Goal: Task Accomplishment & Management: Manage account settings

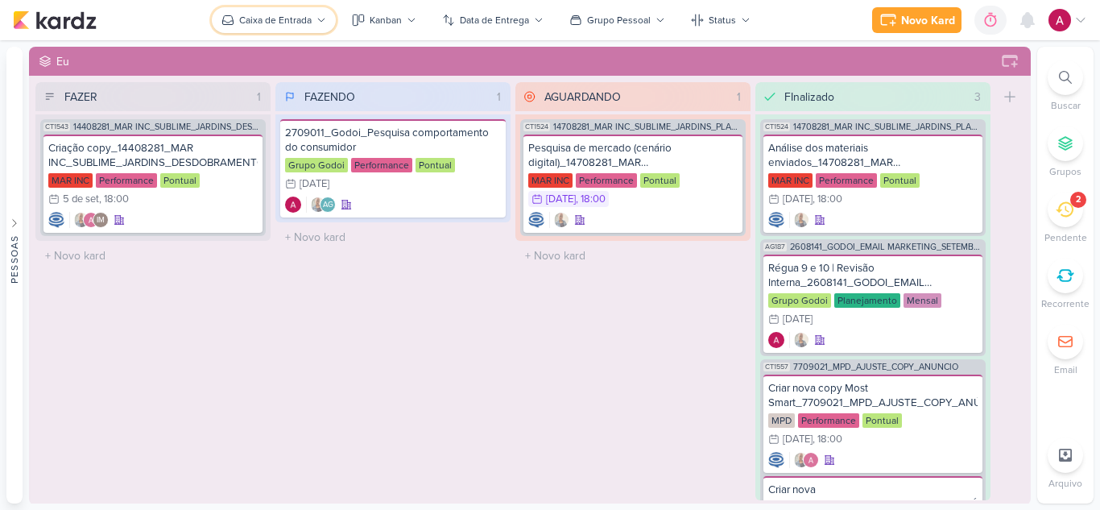
click at [254, 20] on div "Caixa de Entrada" at bounding box center [275, 20] width 73 height 15
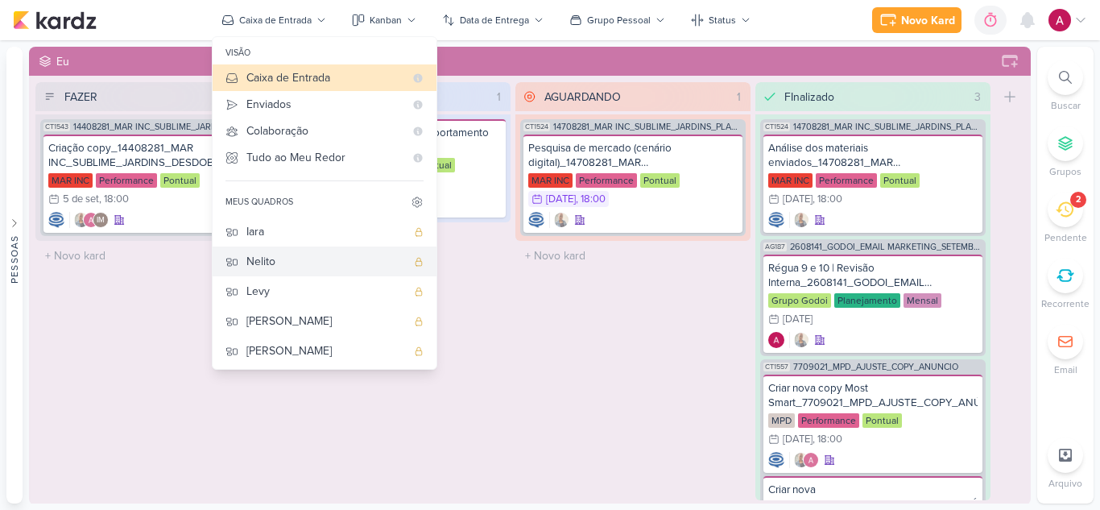
click at [309, 262] on div "Nelito" at bounding box center [327, 261] width 160 height 17
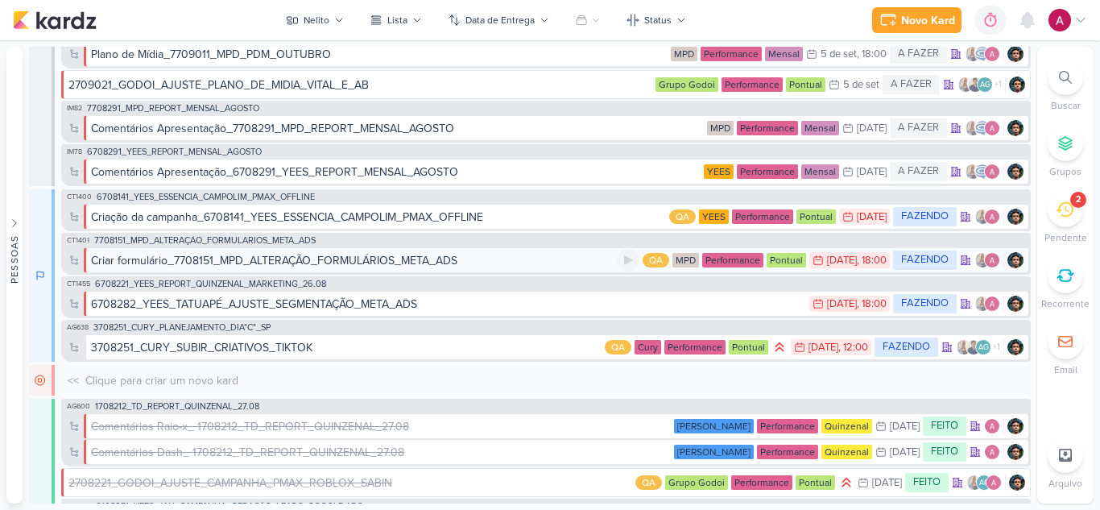
scroll to position [164, 0]
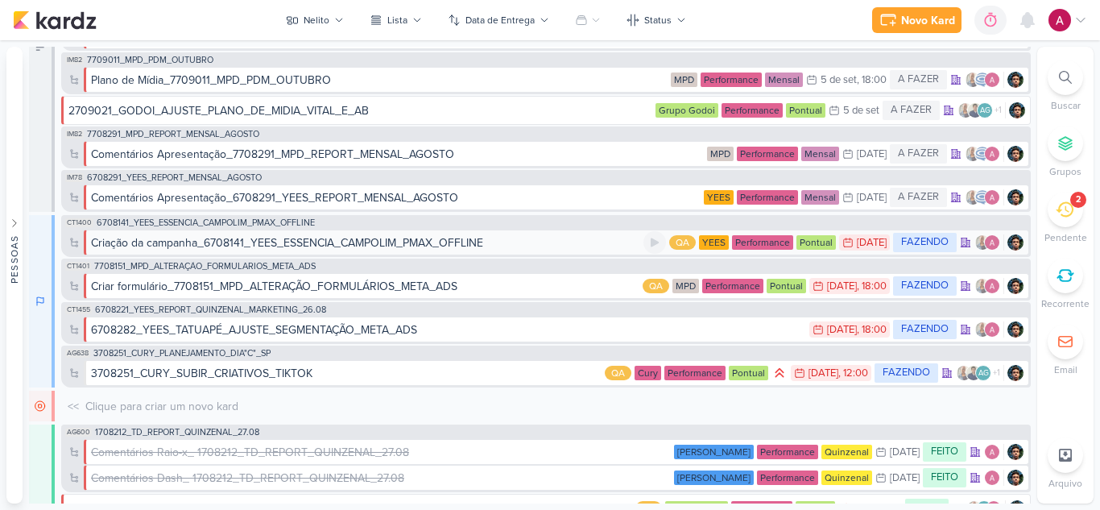
click at [430, 241] on div "Criação da campanha_6708141_YEES_ESSENCIA_CAMPOLIM_PMAX_OFFLINE" at bounding box center [287, 242] width 392 height 17
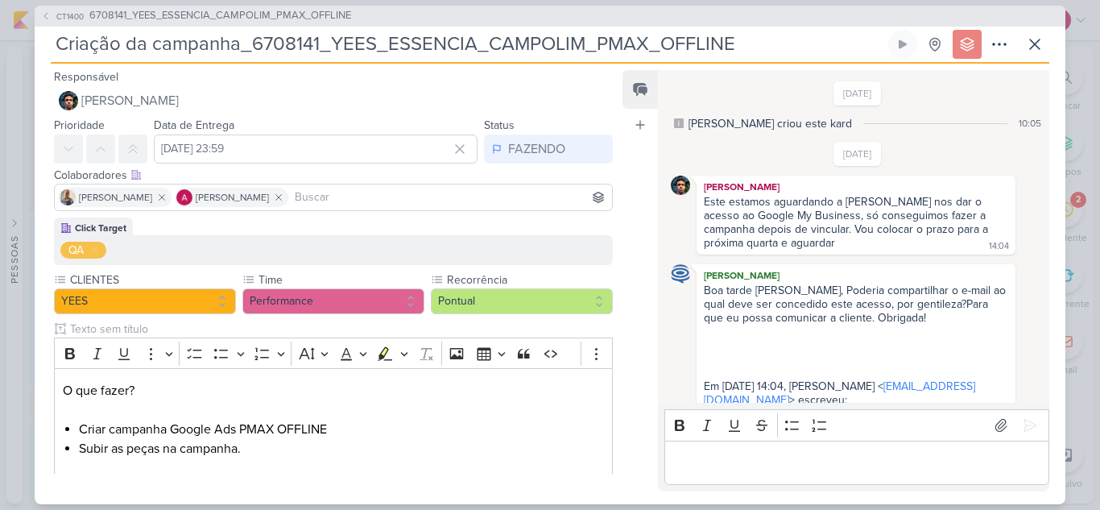
scroll to position [313, 0]
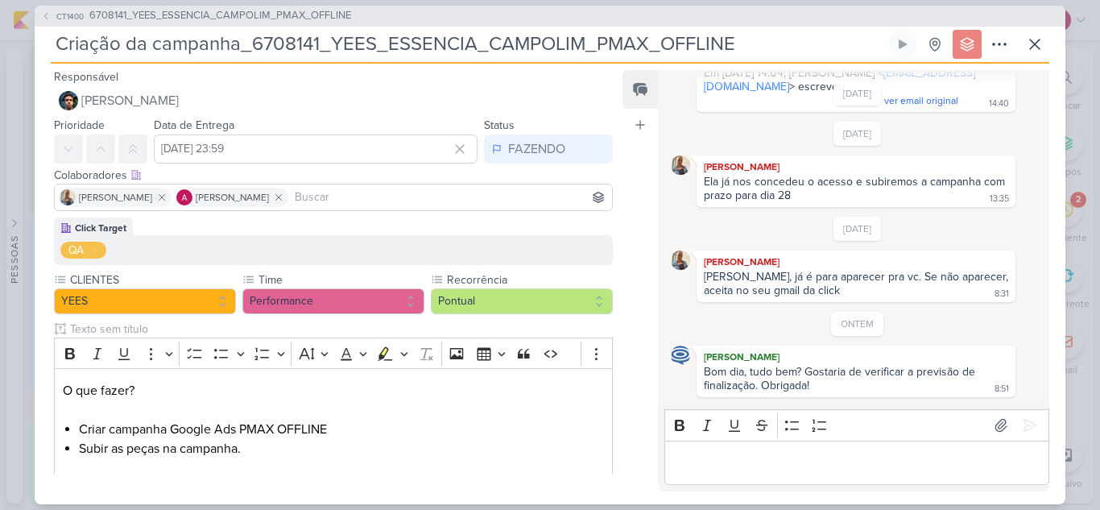
drag, startPoint x: 254, startPoint y: 44, endPoint x: 736, endPoint y: 39, distance: 482.6
click at [736, 39] on input "Criação da campanha_6708141_YEES_ESSENCIA_CAMPOLIM_PMAX_OFFLINE" at bounding box center [468, 44] width 835 height 29
click at [1035, 47] on icon at bounding box center [1035, 44] width 19 height 19
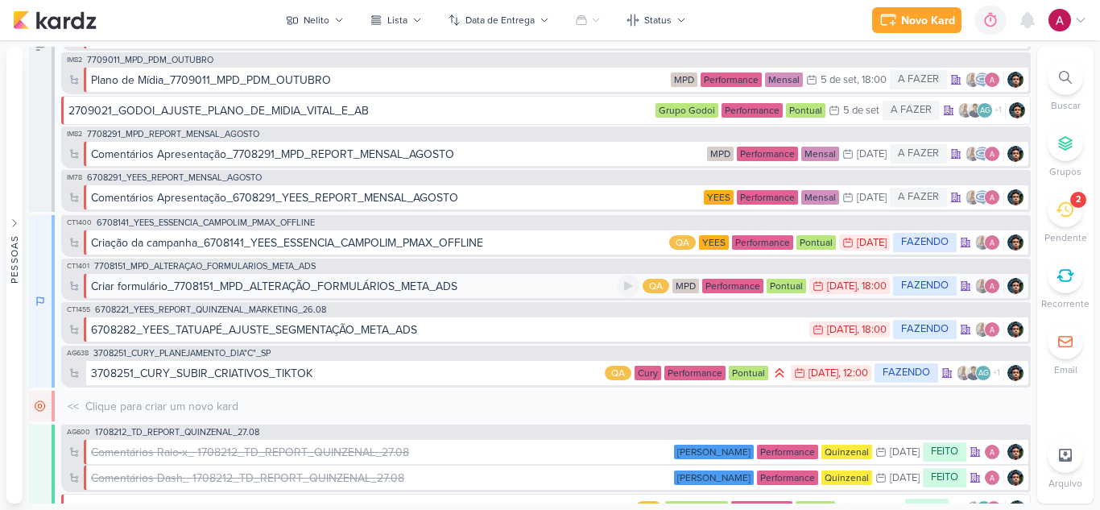
click at [407, 286] on div "Criar formulário_7708151_MPD_ALTERAÇÃO_FORMULÁRIOS_META_ADS" at bounding box center [274, 286] width 367 height 17
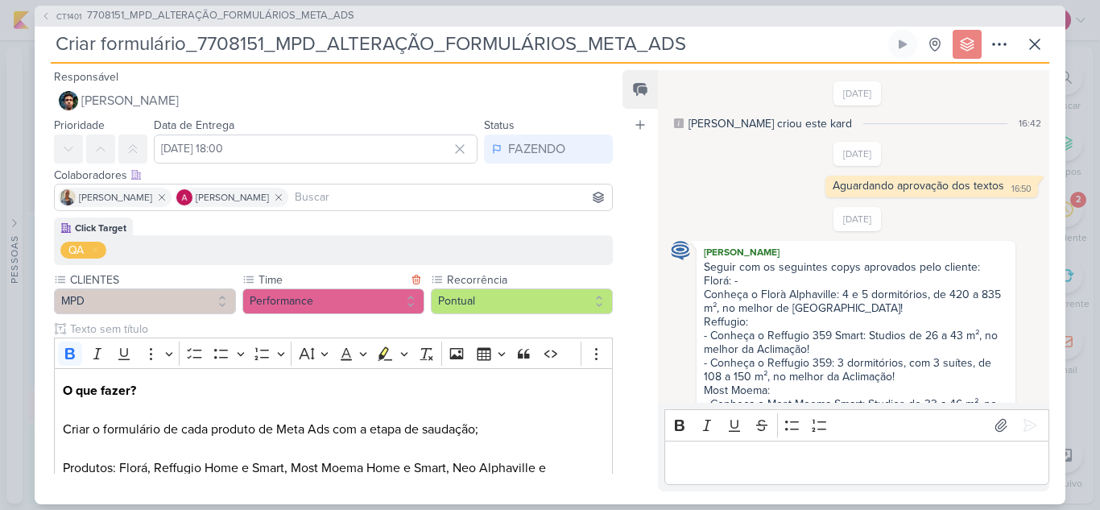
scroll to position [114, 0]
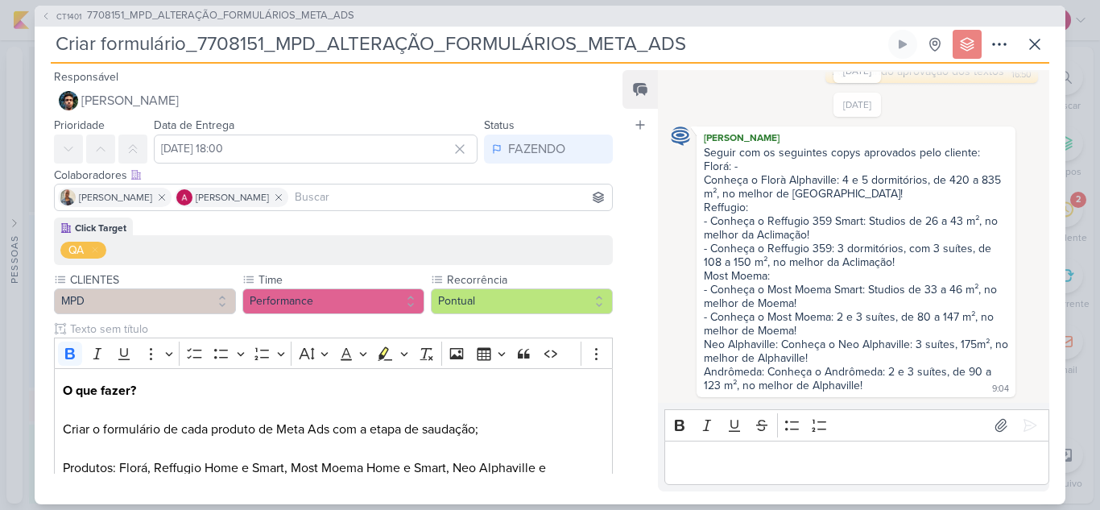
drag, startPoint x: 266, startPoint y: 41, endPoint x: 196, endPoint y: 44, distance: 70.2
click at [196, 44] on input "Criar formulário_7708151_MPD_ALTERAÇÃO_FORMULÁRIOS_META_ADS" at bounding box center [468, 44] width 835 height 29
click at [1033, 57] on button at bounding box center [1035, 44] width 29 height 29
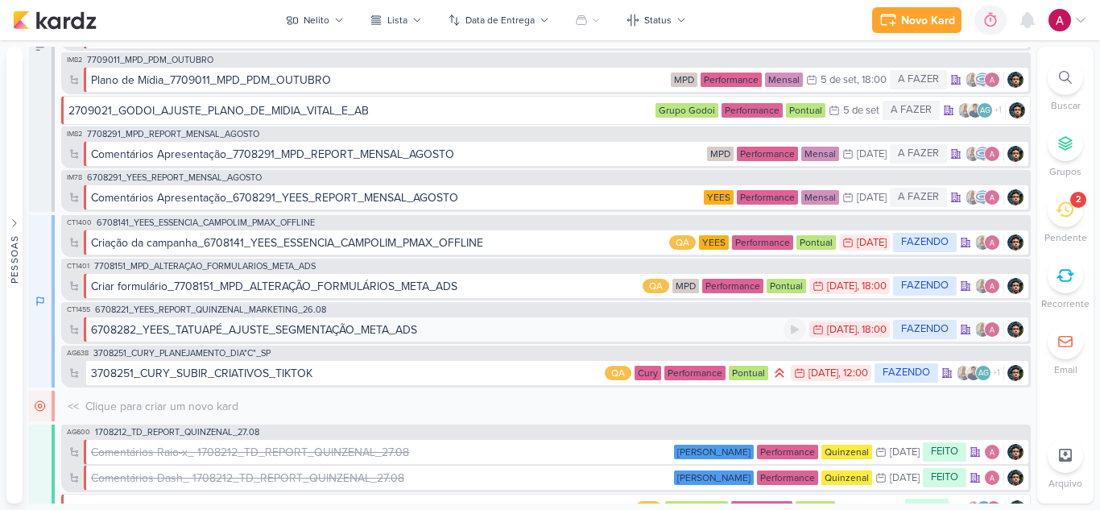
click at [361, 330] on div "6708282_YEES_TATUAPÉ_AJUSTE_SEGMENTAÇÃO_META_ADS" at bounding box center [254, 329] width 326 height 17
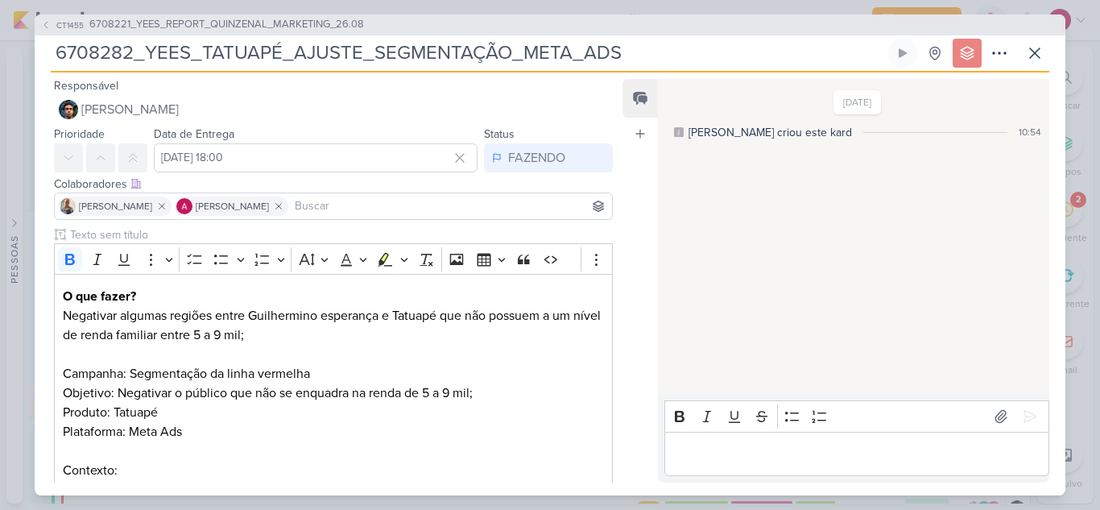
drag, startPoint x: 132, startPoint y: 48, endPoint x: 59, endPoint y: 50, distance: 73.4
click at [59, 50] on input "6708282_YEES_TATUAPÉ_AJUSTE_SEGMENTAÇÃO_META_ADS" at bounding box center [468, 53] width 835 height 29
click at [1034, 52] on icon at bounding box center [1035, 53] width 19 height 19
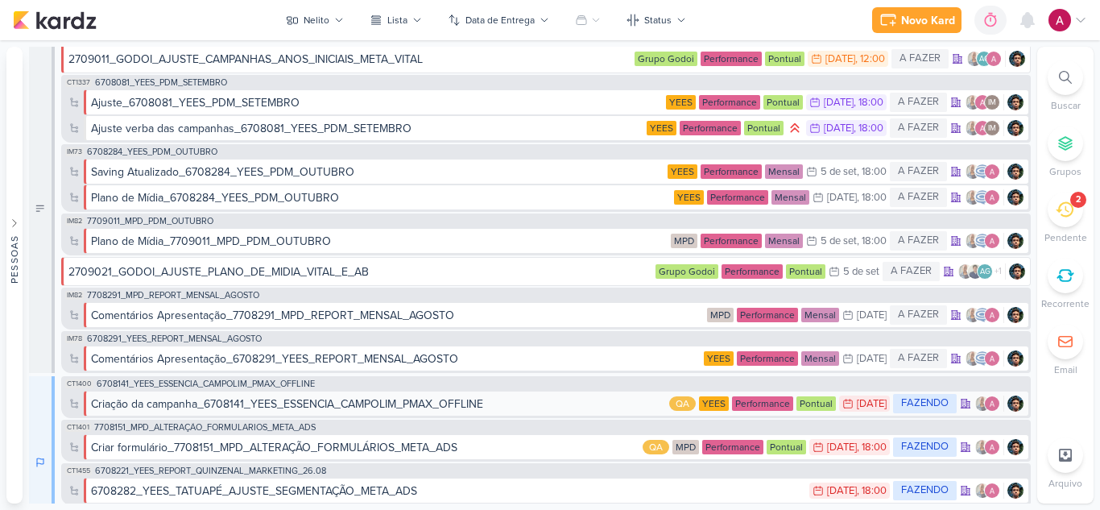
scroll to position [0, 0]
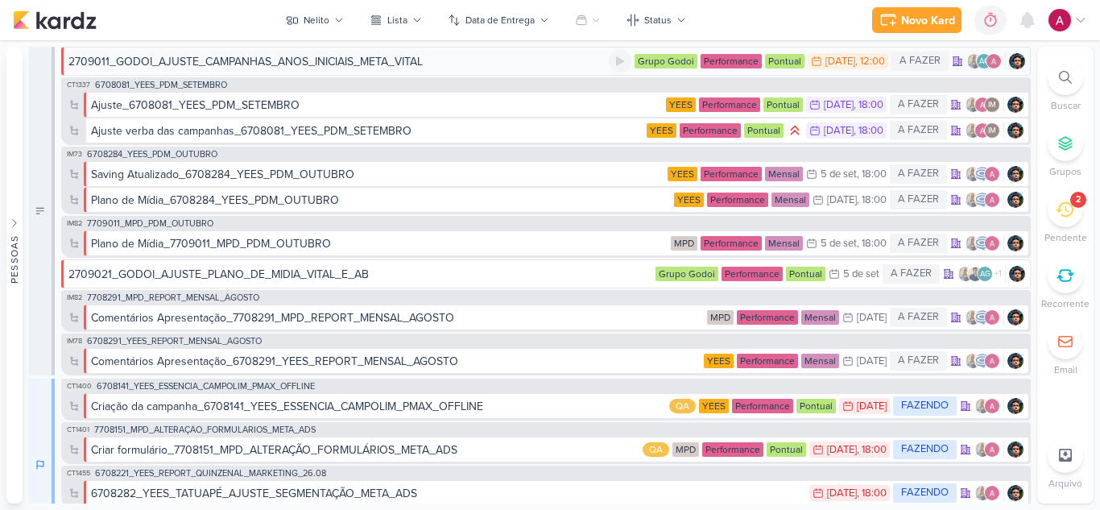
click at [327, 68] on div "2709011_GODOI_AJUSTE_CAMPANHAS_ANOS_INICIAIS_META_VITAL" at bounding box center [245, 61] width 354 height 17
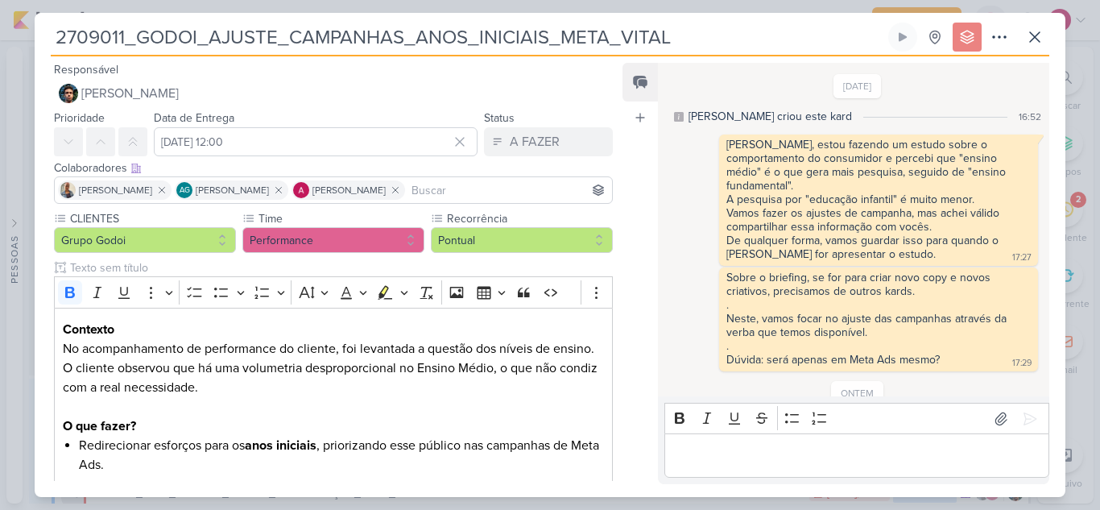
scroll to position [155, 0]
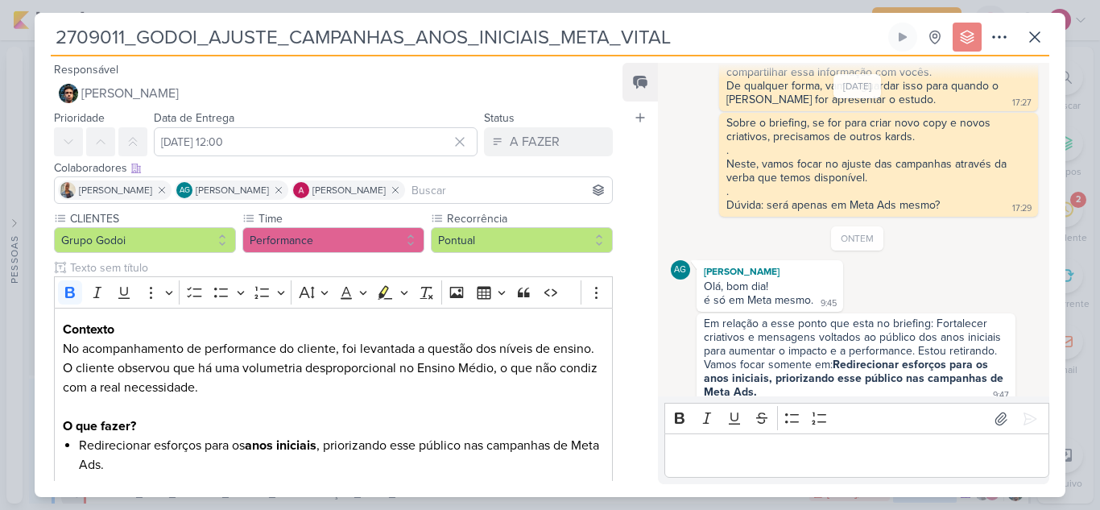
drag, startPoint x: 124, startPoint y: 36, endPoint x: 35, endPoint y: 45, distance: 89.1
click at [35, 45] on div "2709011_GODOI_AJUSTE_CAMPANHAS_ANOS_INICIAIS_META_VITAL Criado por [PERSON_NAME…" at bounding box center [550, 260] width 1031 height 475
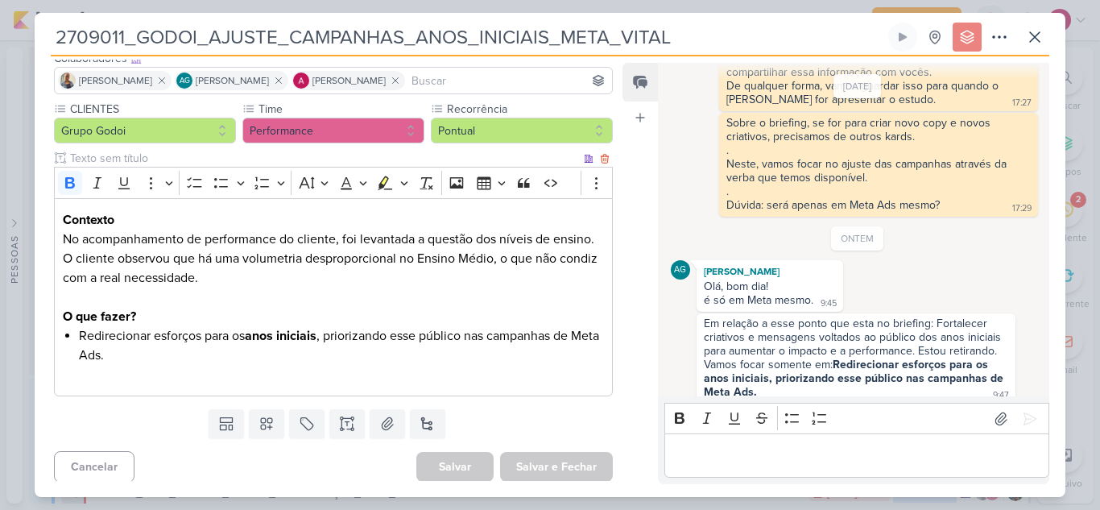
scroll to position [114, 0]
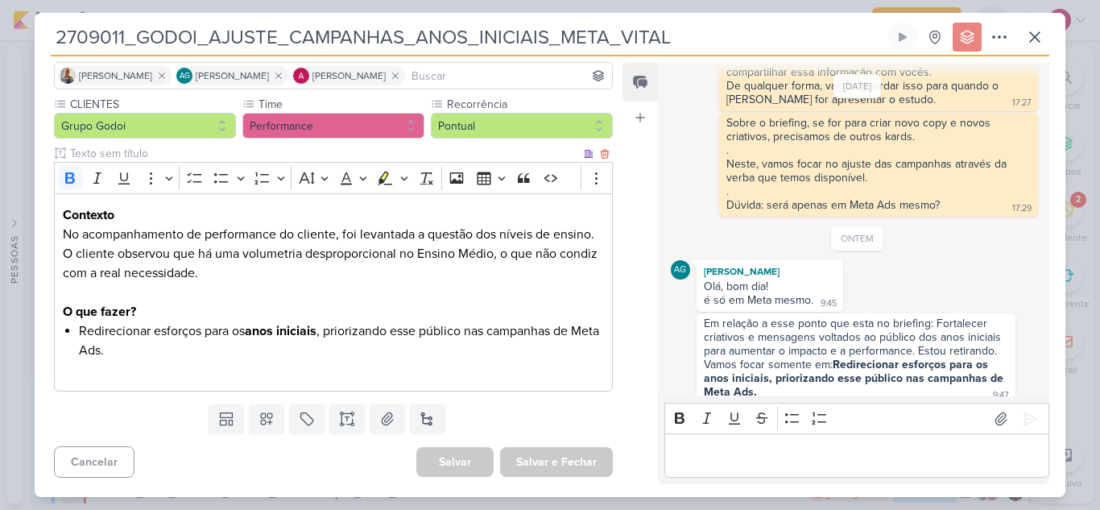
click at [456, 288] on p "No acompanhamento de performance do cliente, foi levantada a questão dos níveis…" at bounding box center [333, 273] width 541 height 97
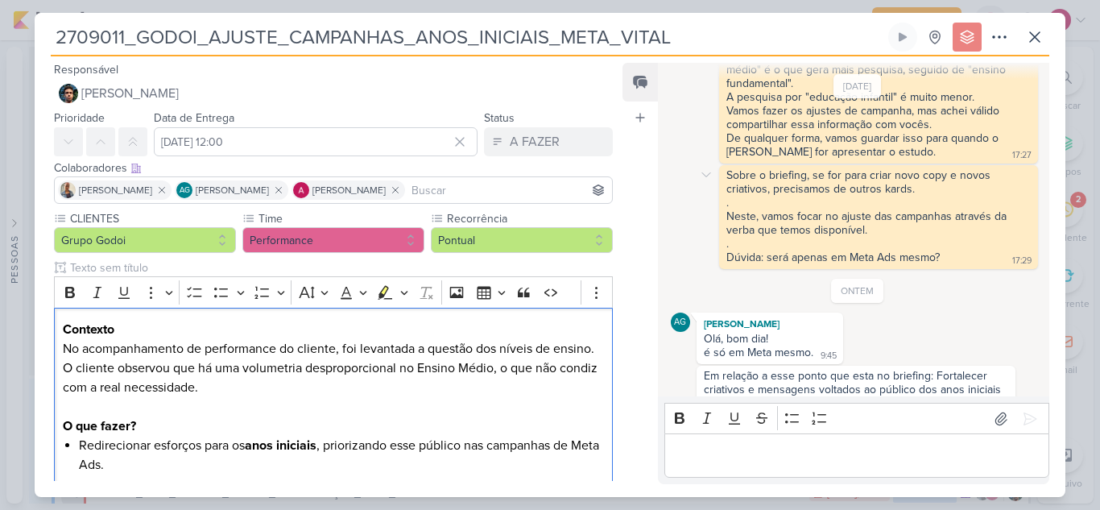
scroll to position [74, 0]
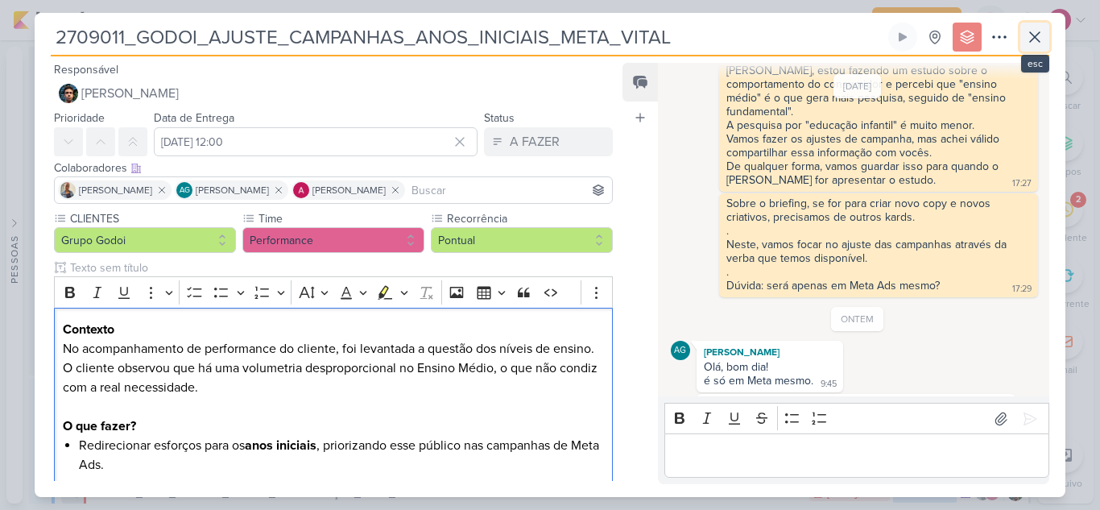
click at [1034, 31] on icon at bounding box center [1035, 36] width 19 height 19
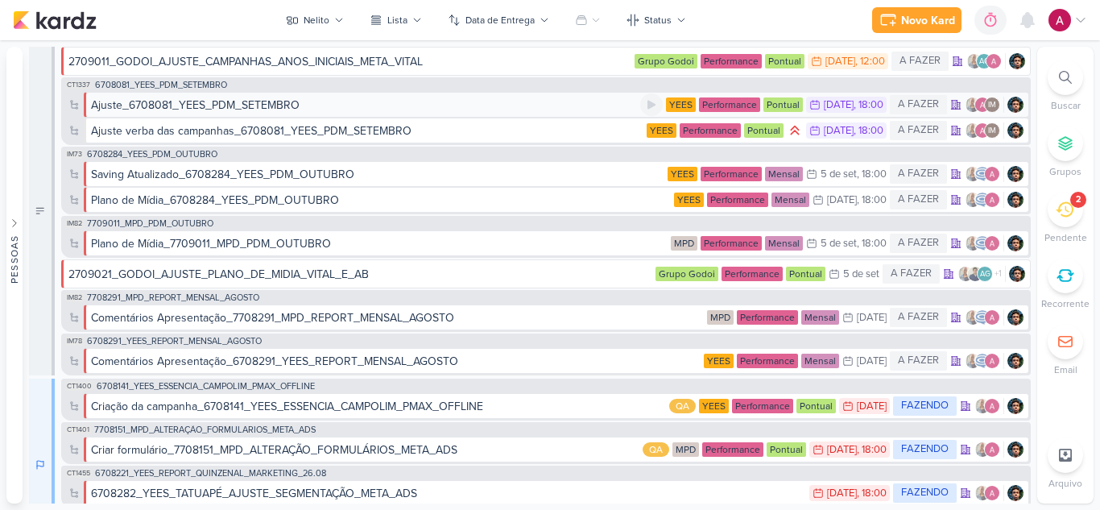
click at [309, 104] on div "Ajuste_6708081_YEES_PDM_SETEMBRO" at bounding box center [365, 105] width 549 height 17
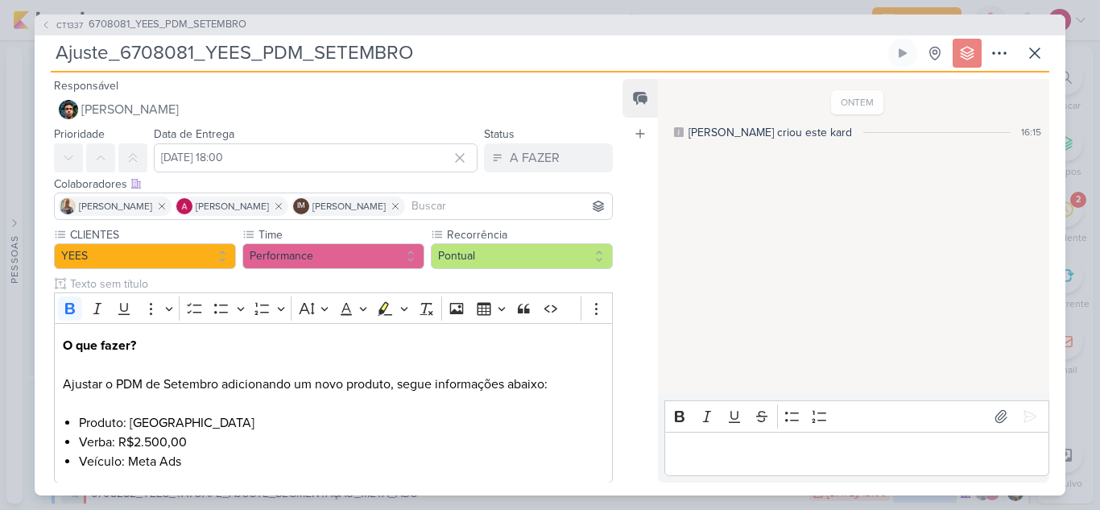
drag, startPoint x: 209, startPoint y: 48, endPoint x: 246, endPoint y: 52, distance: 37.3
click at [246, 52] on input "Ajuste_6708081_YEES_PDM_SETEMBRO" at bounding box center [468, 53] width 835 height 29
drag, startPoint x: 194, startPoint y: 53, endPoint x: 120, endPoint y: 51, distance: 74.2
click at [120, 51] on input "Ajuste_6708081_YEES_PDM_SETEMBRO" at bounding box center [468, 53] width 835 height 29
click at [1031, 45] on icon at bounding box center [1035, 53] width 19 height 19
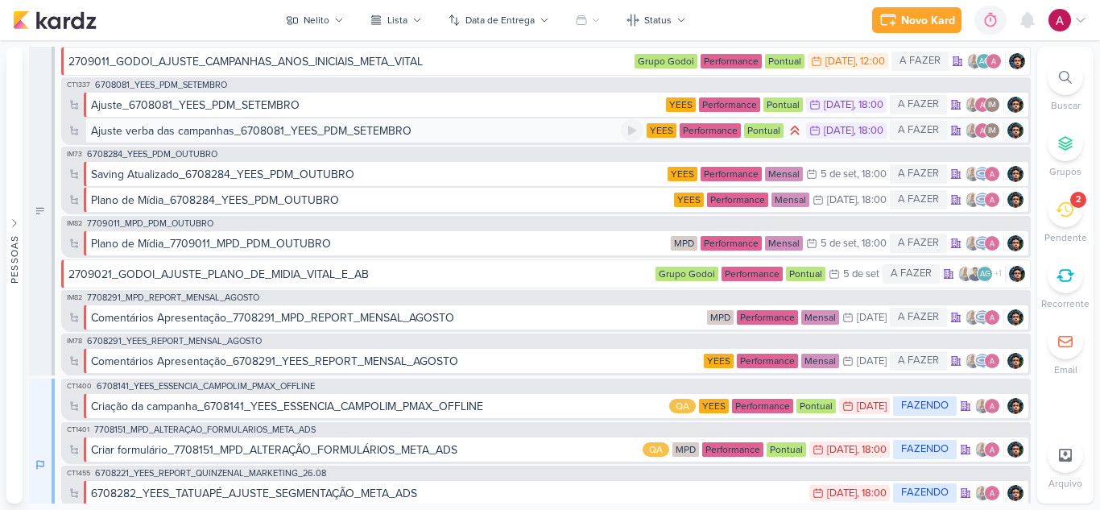
click at [343, 129] on div "Ajuste verba das campanhas_6708081_YEES_PDM_SETEMBRO" at bounding box center [251, 130] width 321 height 17
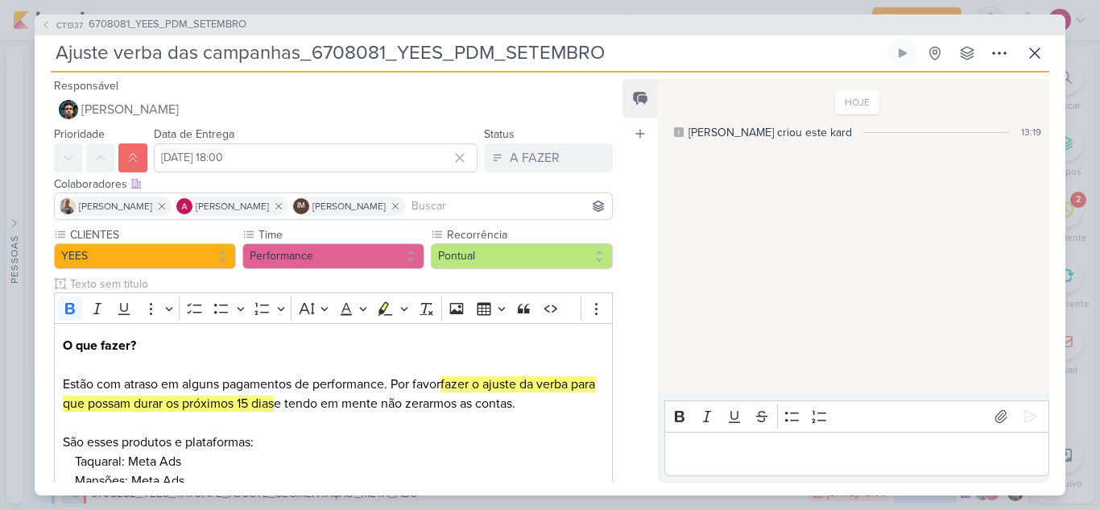
drag, startPoint x: 313, startPoint y: 52, endPoint x: 383, endPoint y: 52, distance: 70.9
click at [383, 52] on input "Ajuste verba das campanhas_6708081_YEES_PDM_SETEMBRO" at bounding box center [468, 53] width 835 height 29
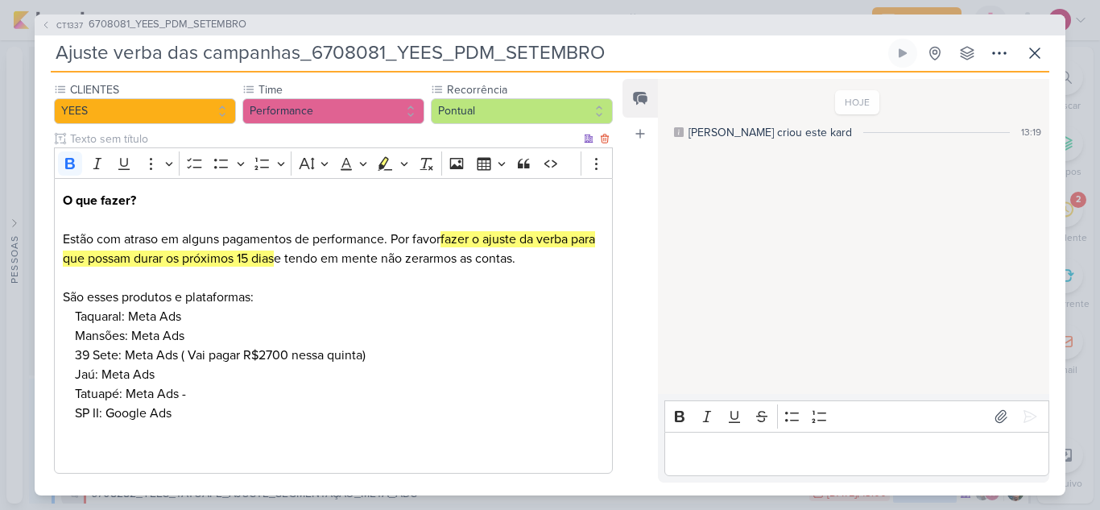
scroll to position [226, 0]
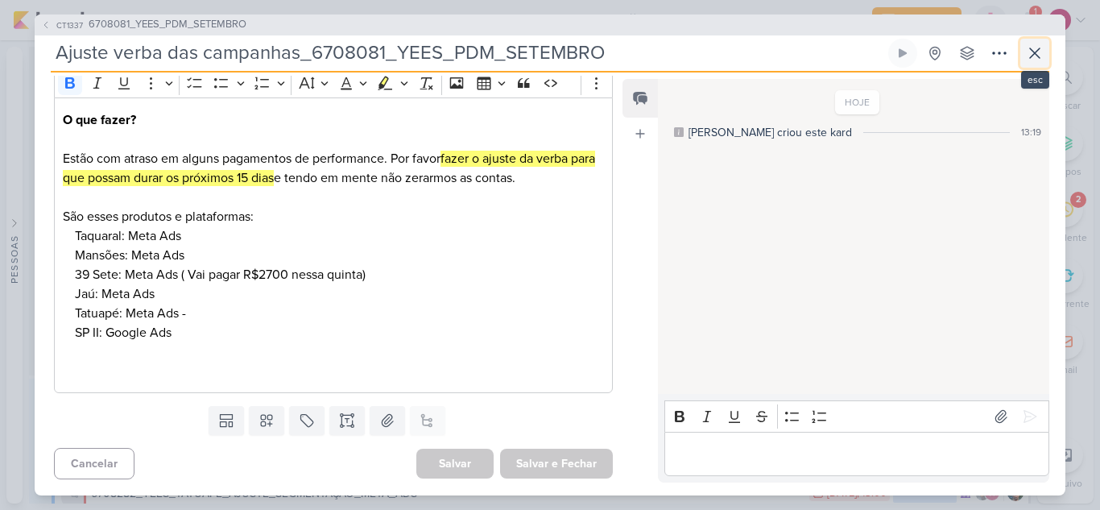
click at [1030, 49] on icon at bounding box center [1035, 53] width 19 height 19
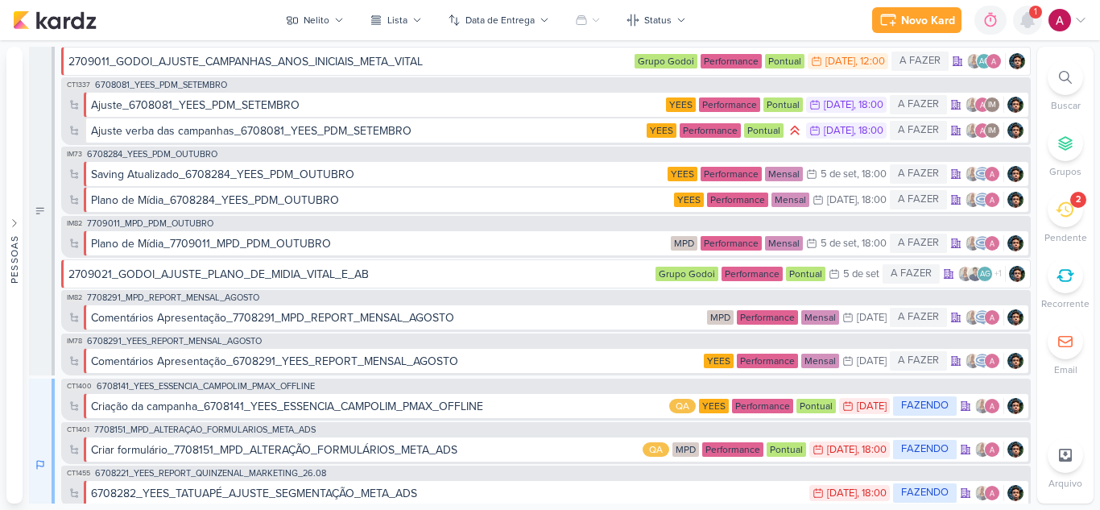
click at [1034, 26] on icon at bounding box center [1027, 19] width 19 height 19
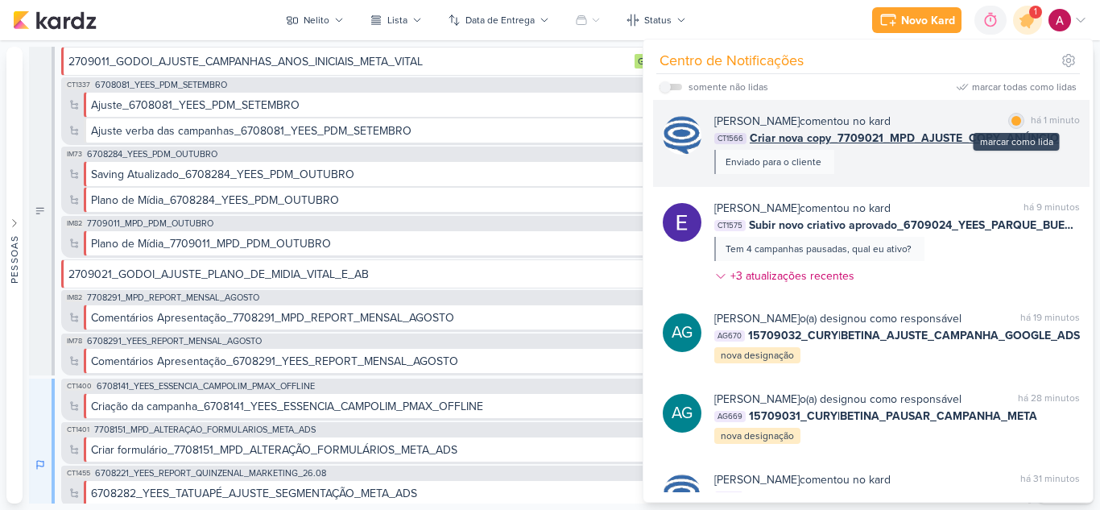
click at [1010, 114] on div "marcar como lida" at bounding box center [1017, 121] width 16 height 16
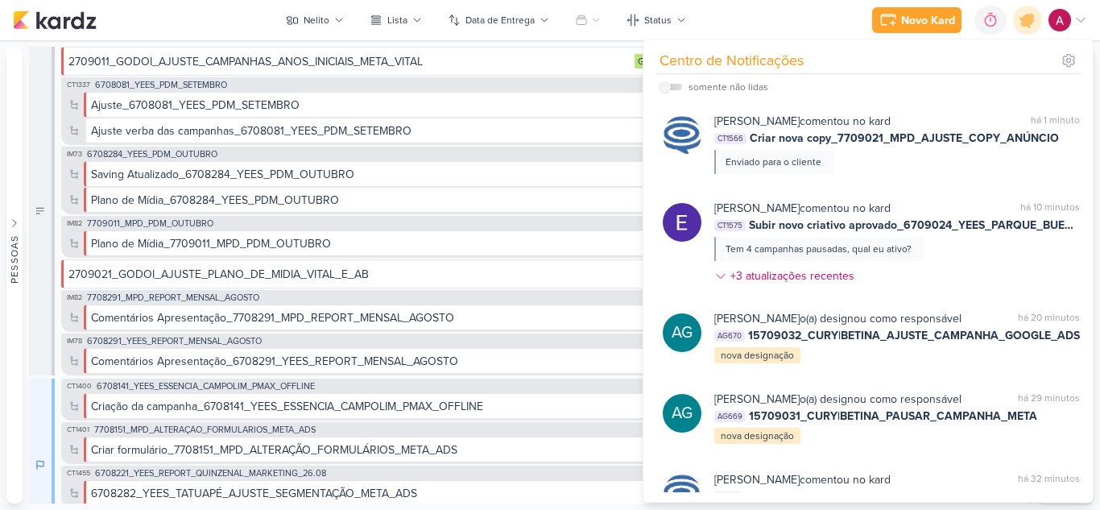
click at [767, 24] on div "Novo Kard Ctrl + k 0h0m Sessão desligada... Hoje 0h0m Semana 0h0m Mês 0h0m" at bounding box center [550, 20] width 1075 height 40
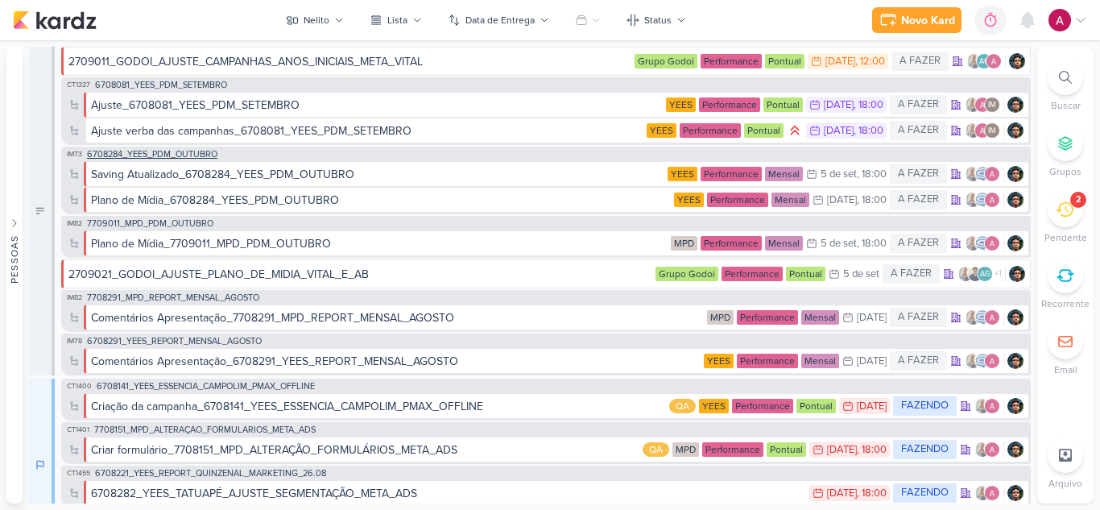
click at [142, 152] on span "6708284_YEES_PDM_OUTUBRO" at bounding box center [152, 154] width 131 height 9
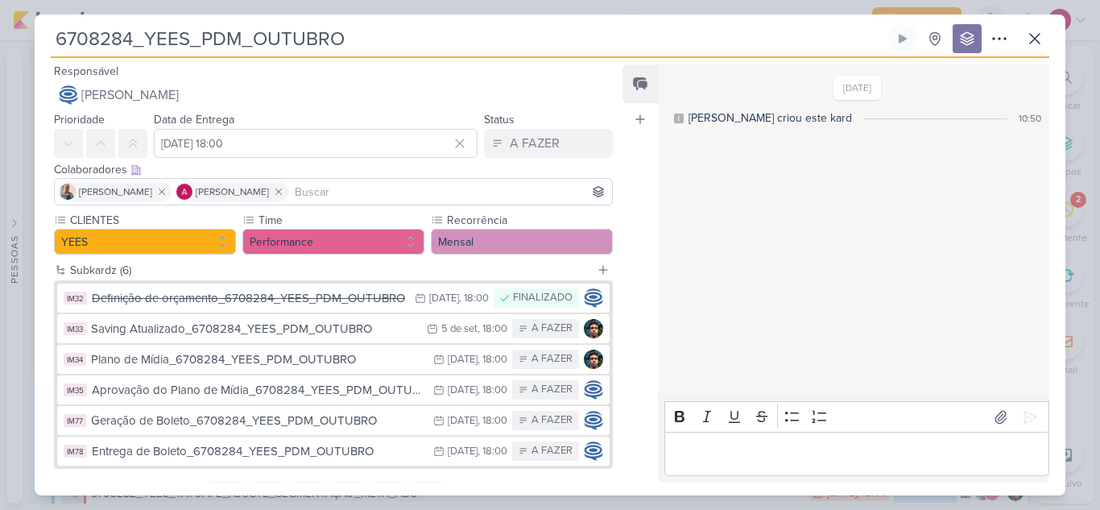
drag, startPoint x: 135, startPoint y: 43, endPoint x: 55, endPoint y: 40, distance: 80.6
click at [55, 40] on input "6708284_YEES_PDM_OUTUBRO" at bounding box center [468, 38] width 835 height 29
click at [1034, 48] on button at bounding box center [1035, 38] width 29 height 29
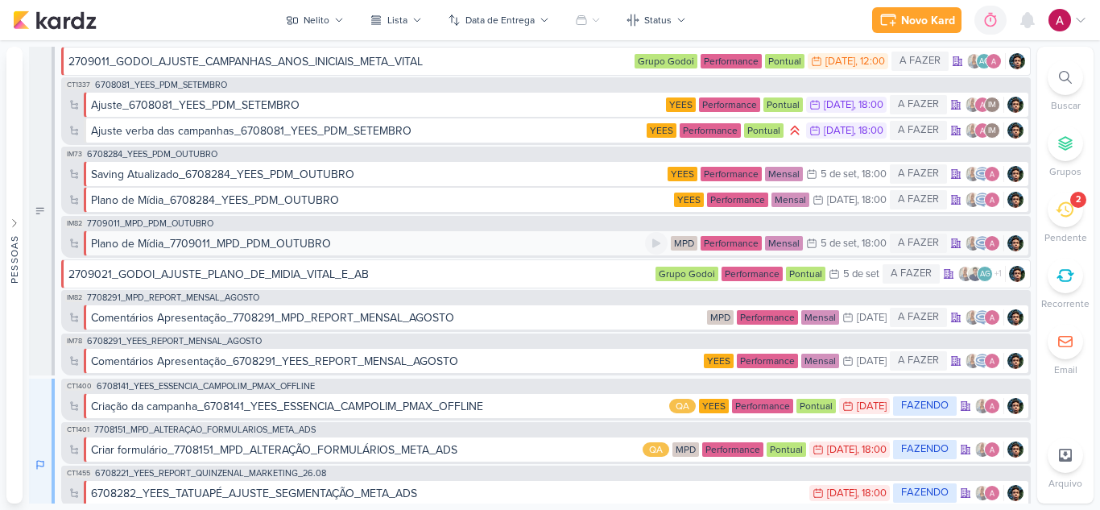
click at [261, 247] on div "Plano de Mídia_7709011_MPD_PDM_OUTUBRO" at bounding box center [211, 243] width 240 height 17
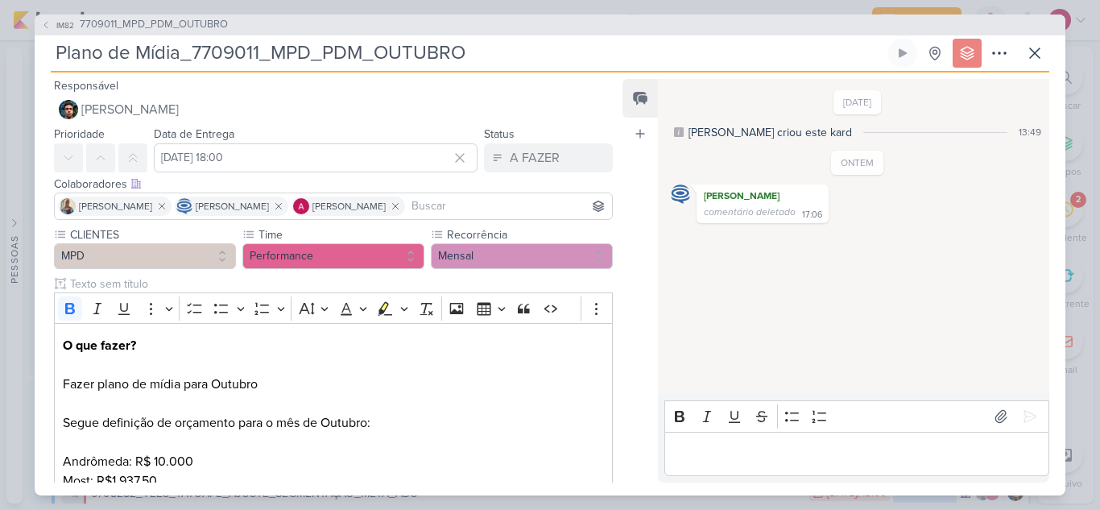
drag, startPoint x: 197, startPoint y: 50, endPoint x: 263, endPoint y: 56, distance: 67.1
click at [263, 56] on input "Plano de Mídia_7709011_MPD_PDM_OUTUBRO" at bounding box center [468, 53] width 835 height 29
click at [1031, 51] on icon at bounding box center [1035, 53] width 19 height 19
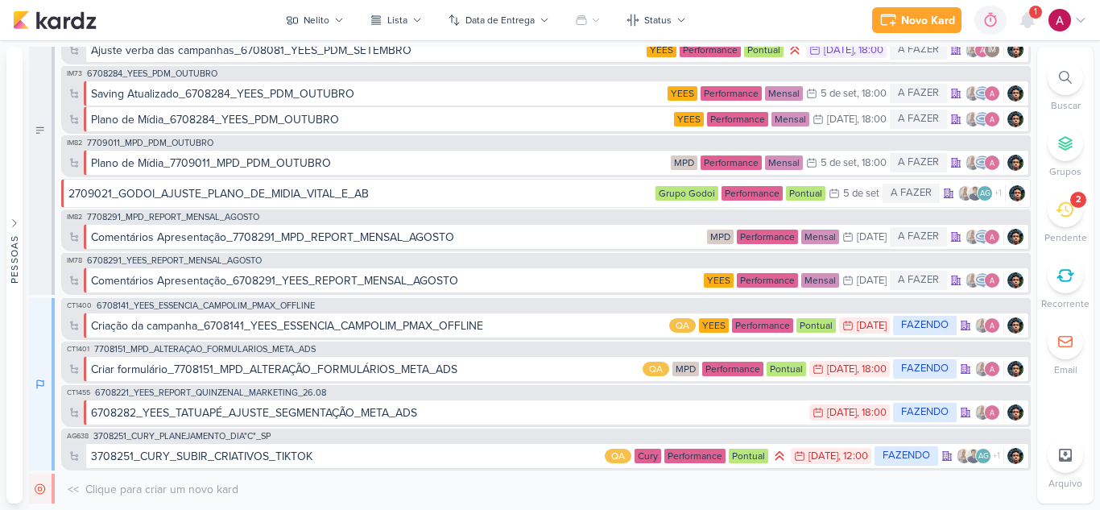
scroll to position [0, 0]
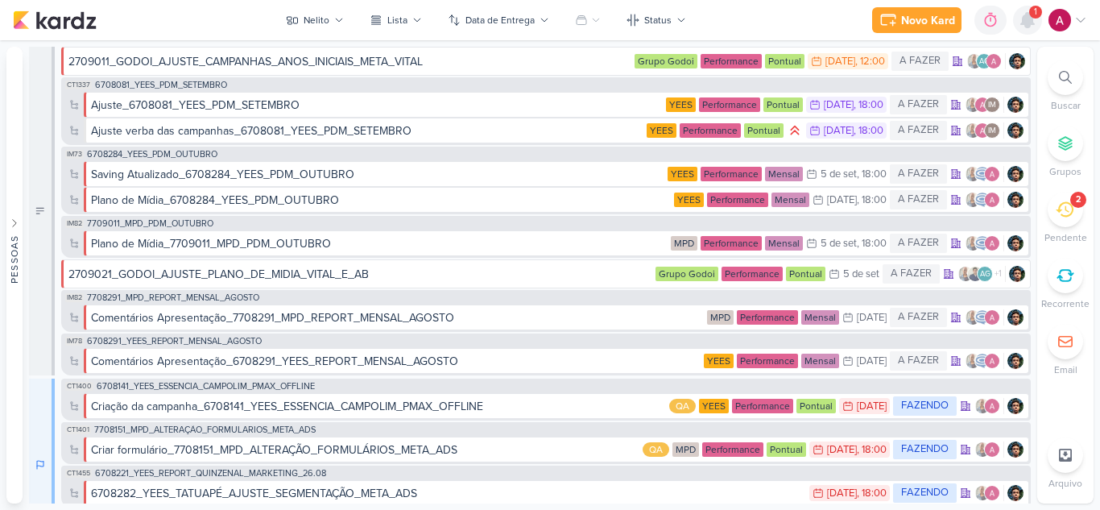
click at [1020, 19] on icon at bounding box center [1027, 19] width 19 height 19
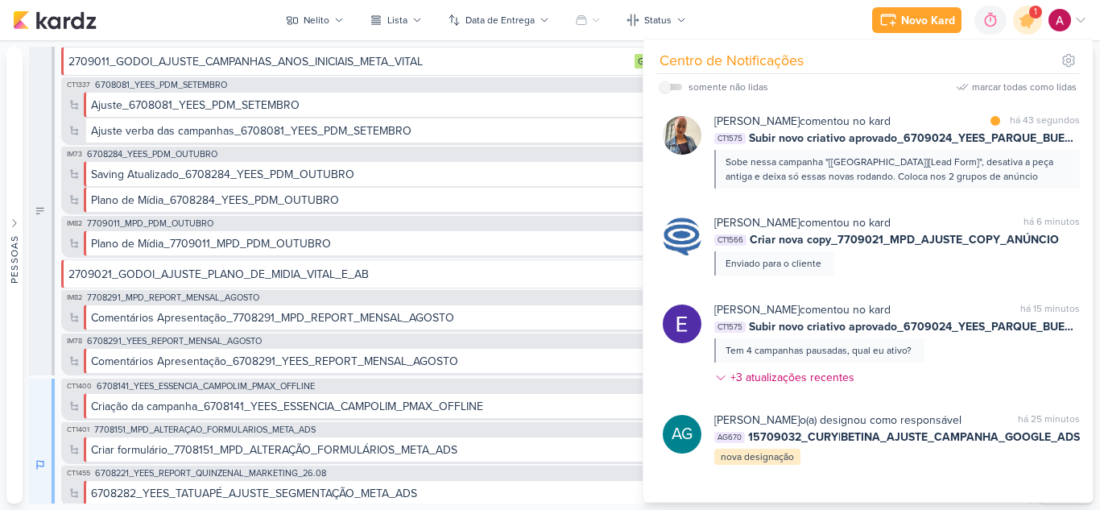
click at [1017, 184] on div "Sobe nessa campanha "[[GEOGRAPHIC_DATA]][Lead Form]", desativa a peça antiga e …" at bounding box center [898, 169] width 366 height 39
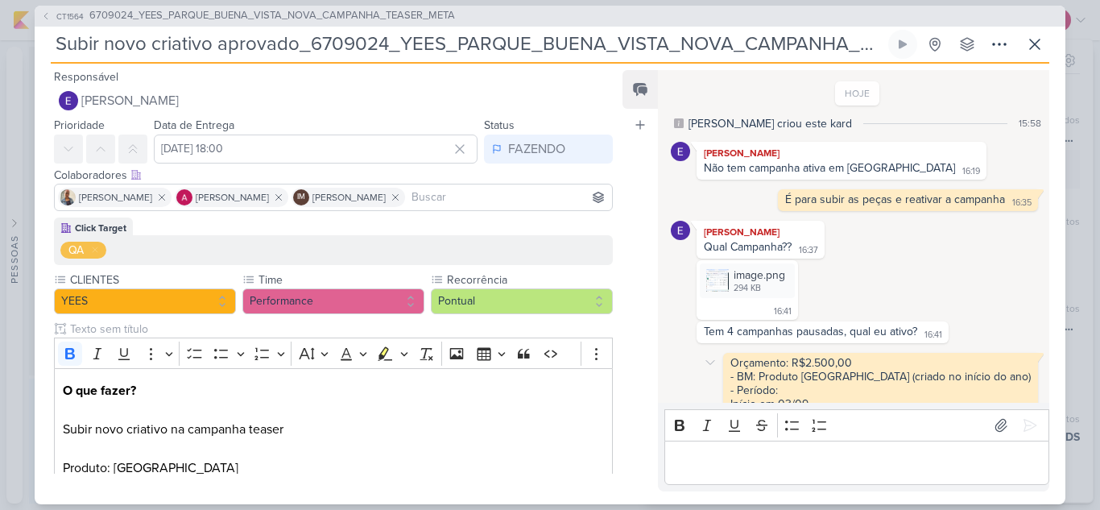
scroll to position [131, 0]
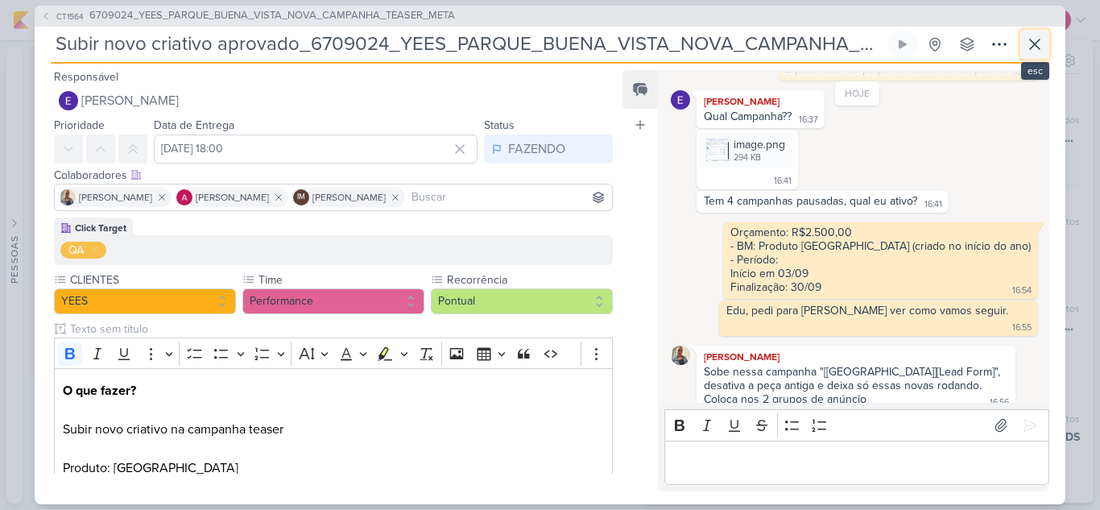
click at [1041, 42] on icon at bounding box center [1035, 44] width 19 height 19
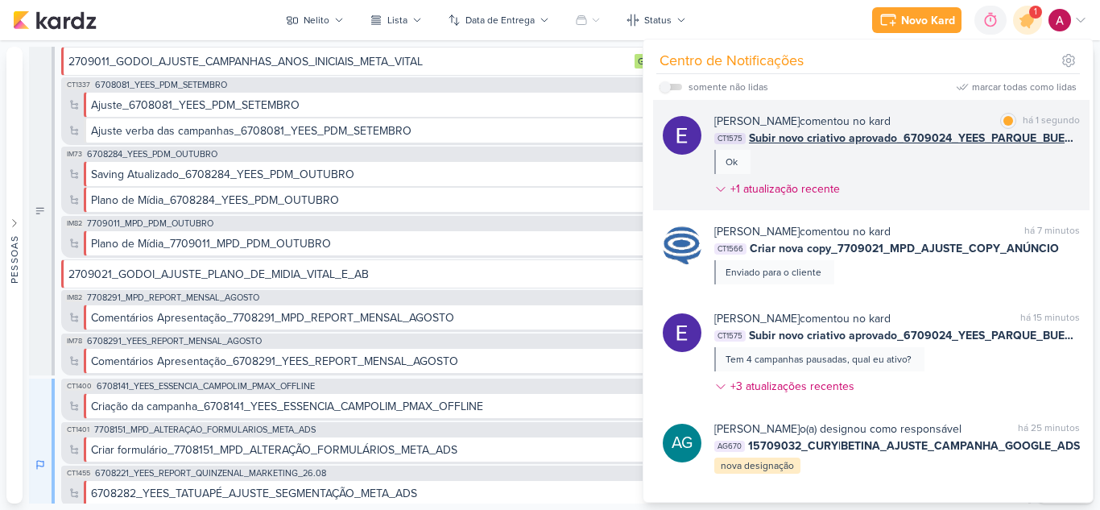
click at [928, 171] on div "[PERSON_NAME] comentou no kard marcar como lida há 1 segundo CT1575 Subir novo …" at bounding box center [898, 158] width 366 height 91
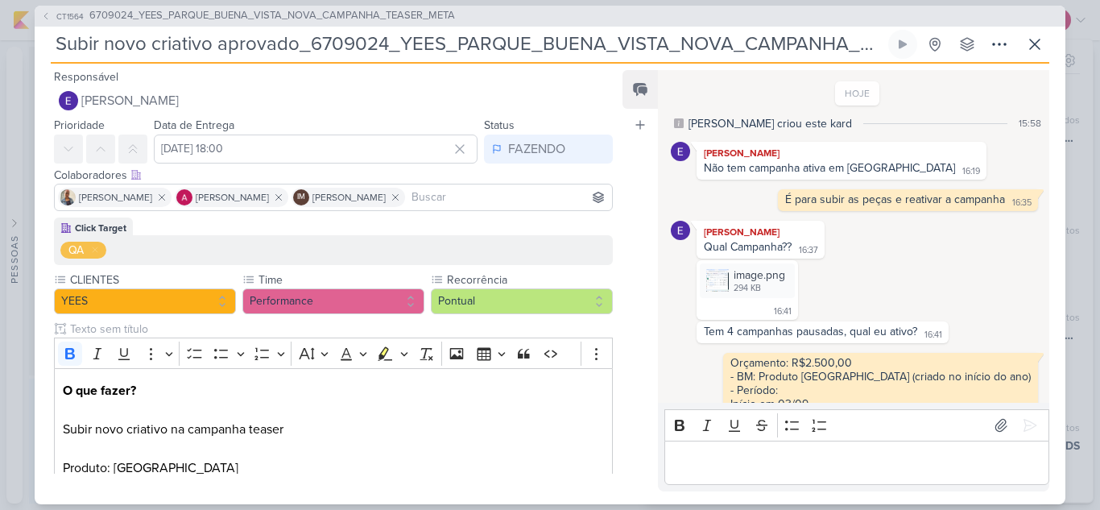
scroll to position [178, 0]
